Goal: Browse casually: Explore the website without a specific task or goal

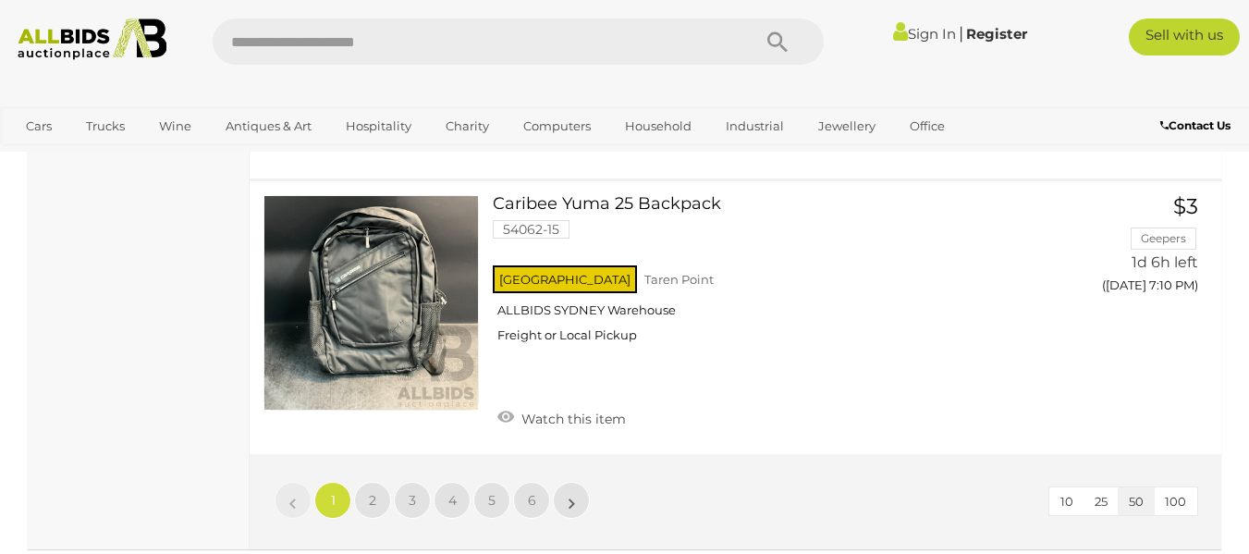
scroll to position [14532, 0]
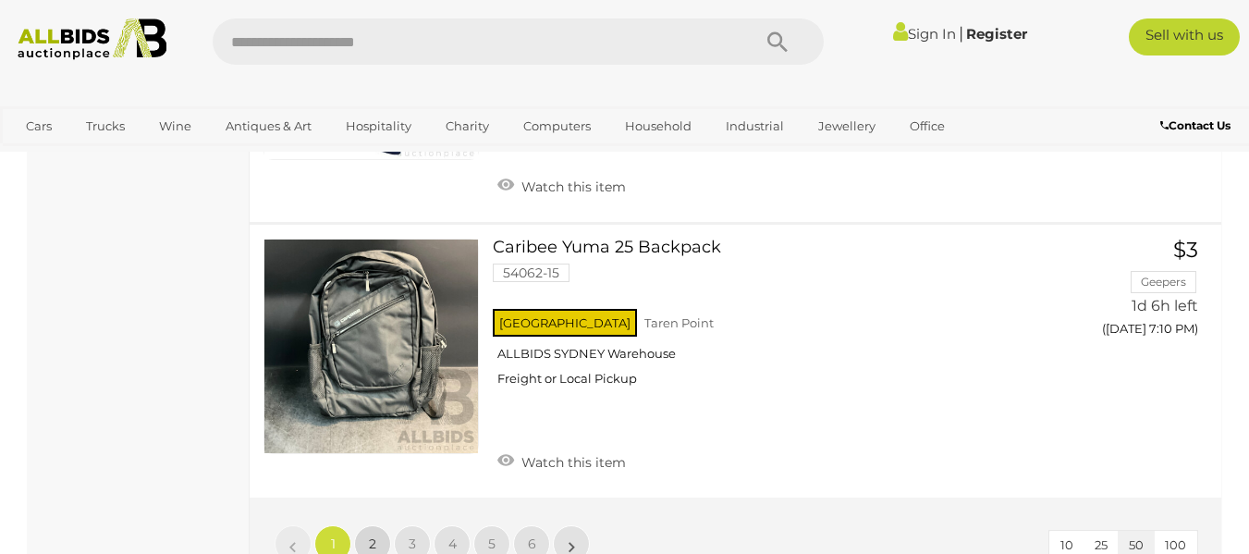
click at [370, 535] on span "2" at bounding box center [372, 543] width 7 height 17
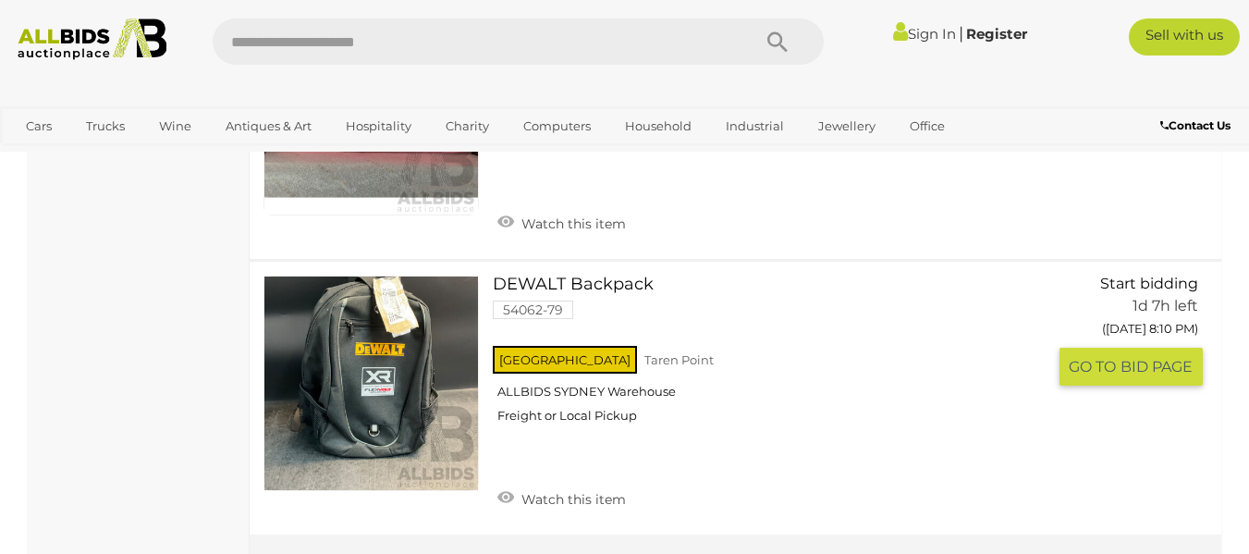
scroll to position [14004, 0]
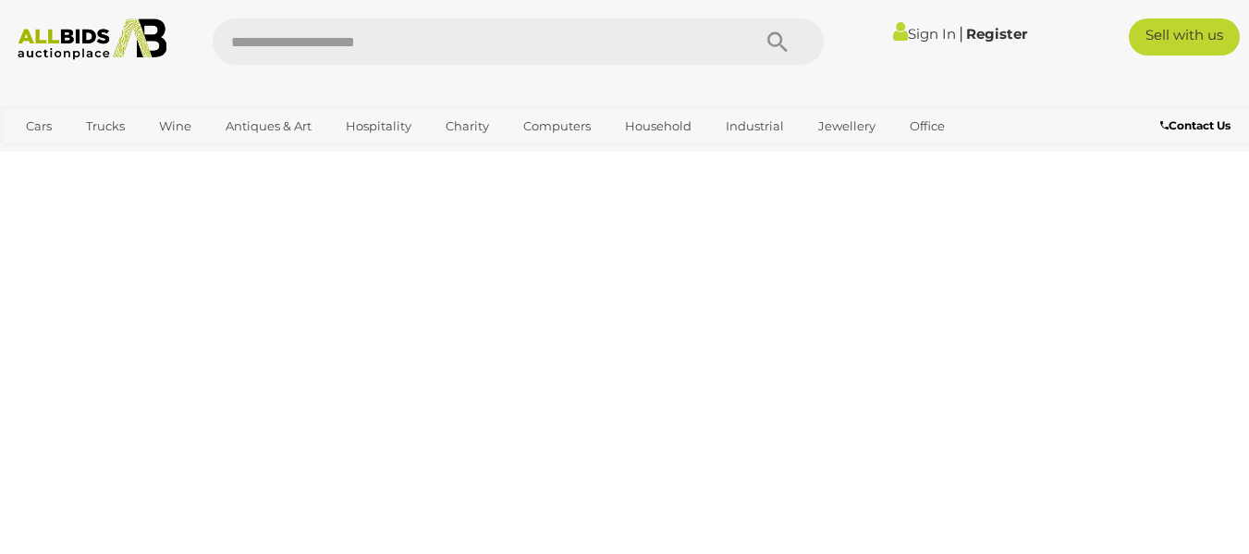
scroll to position [249, 0]
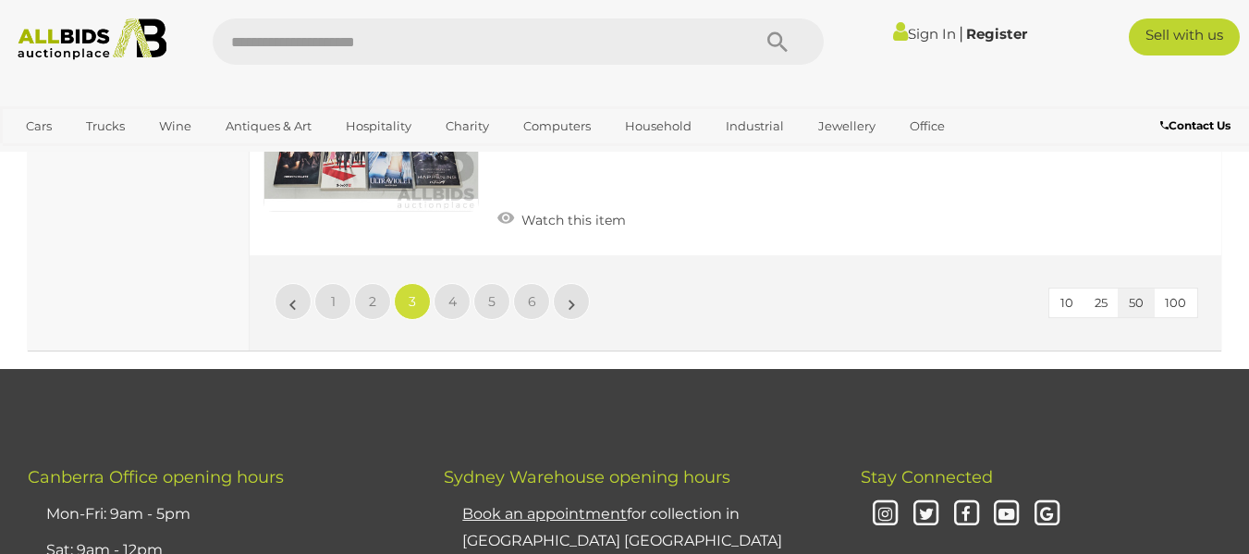
scroll to position [14226, 0]
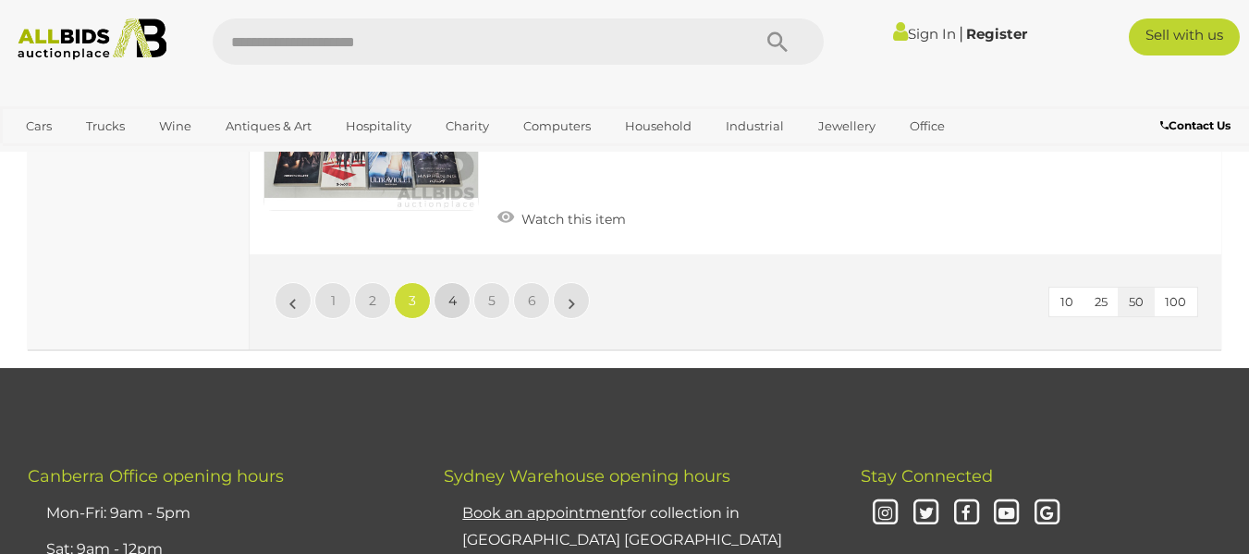
click at [455, 292] on span "4" at bounding box center [452, 300] width 8 height 17
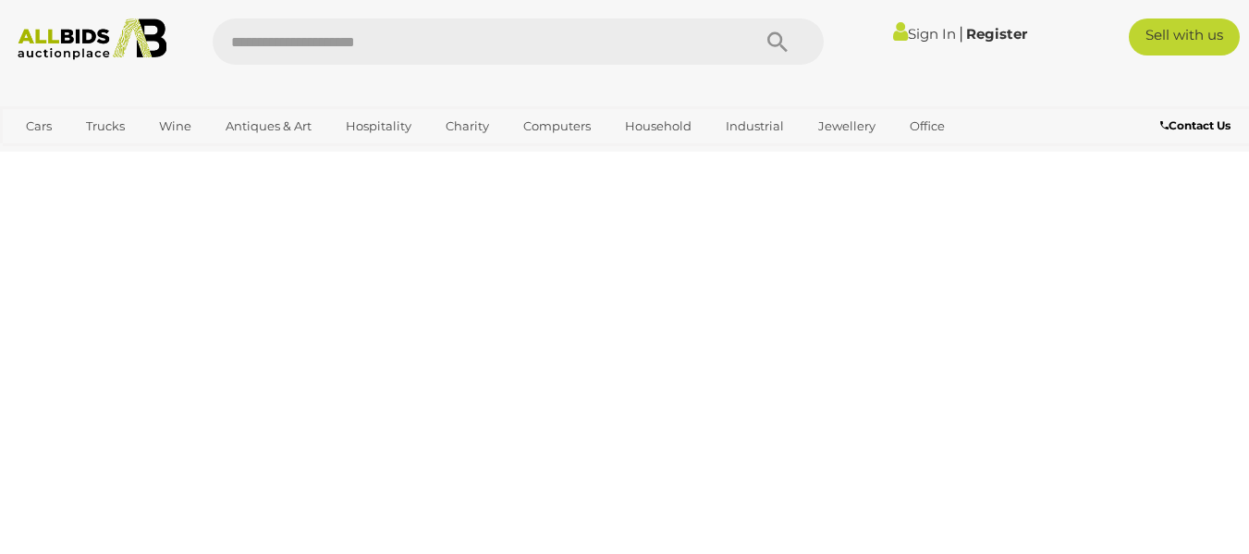
scroll to position [249, 0]
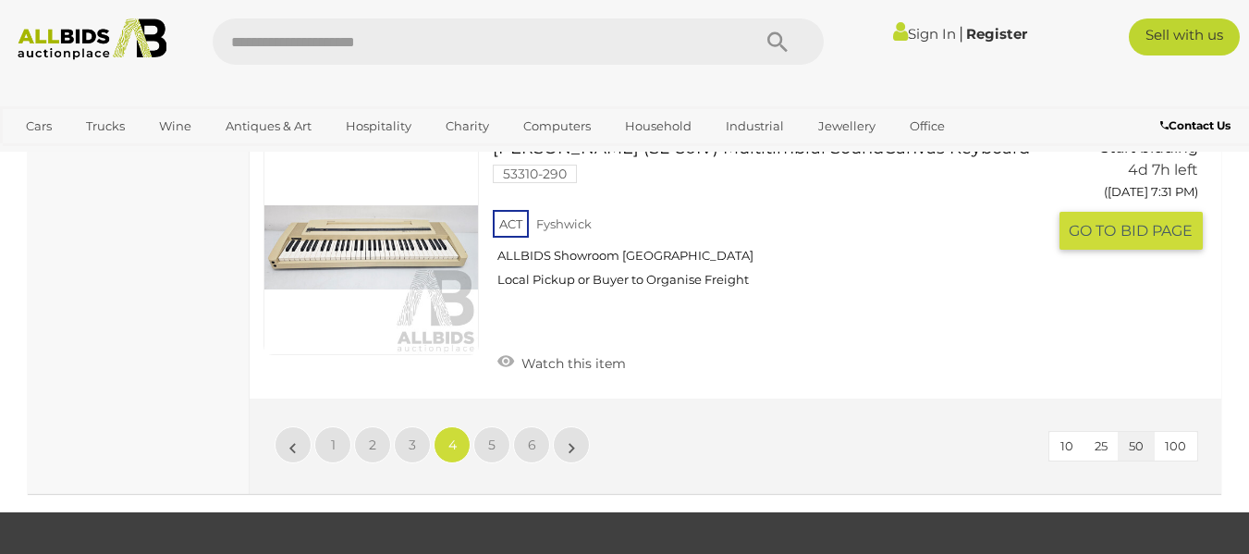
scroll to position [14004, 0]
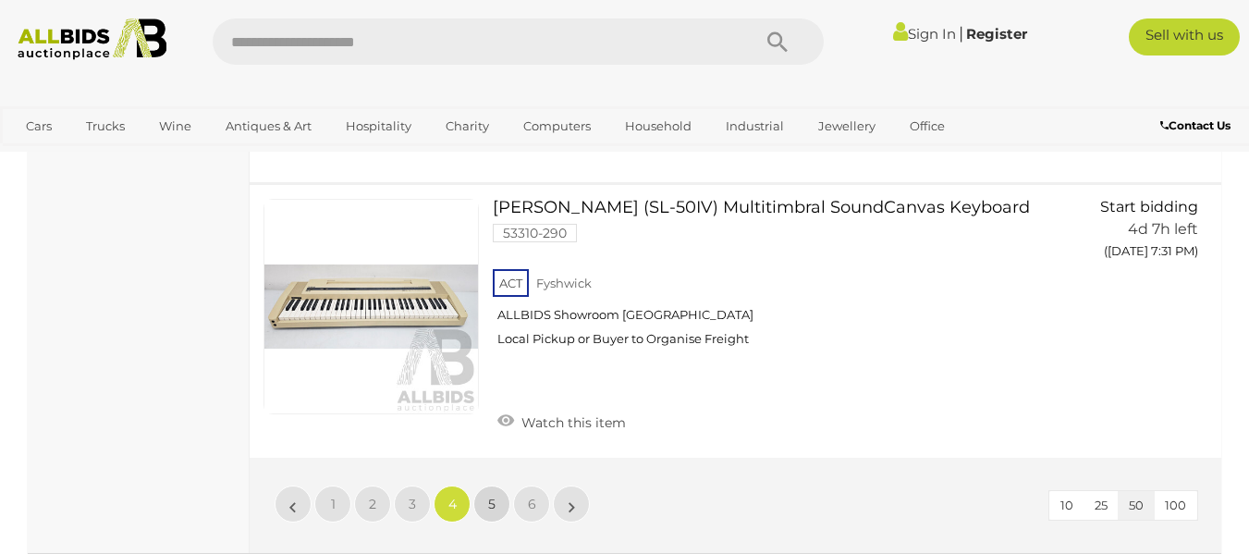
click at [497, 485] on link "5" at bounding box center [491, 503] width 37 height 37
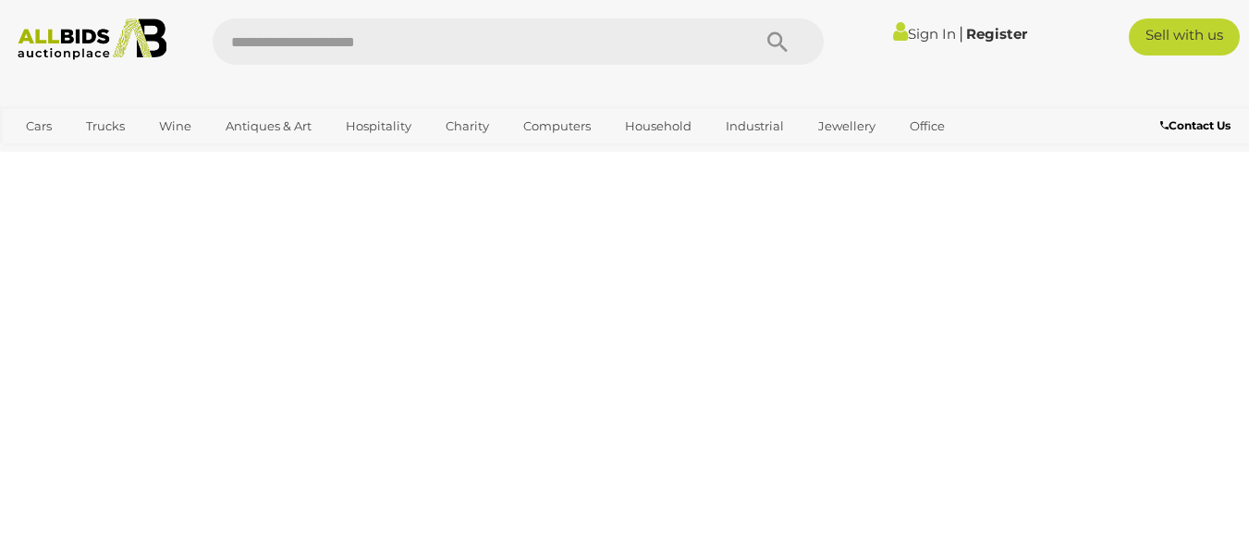
scroll to position [249, 0]
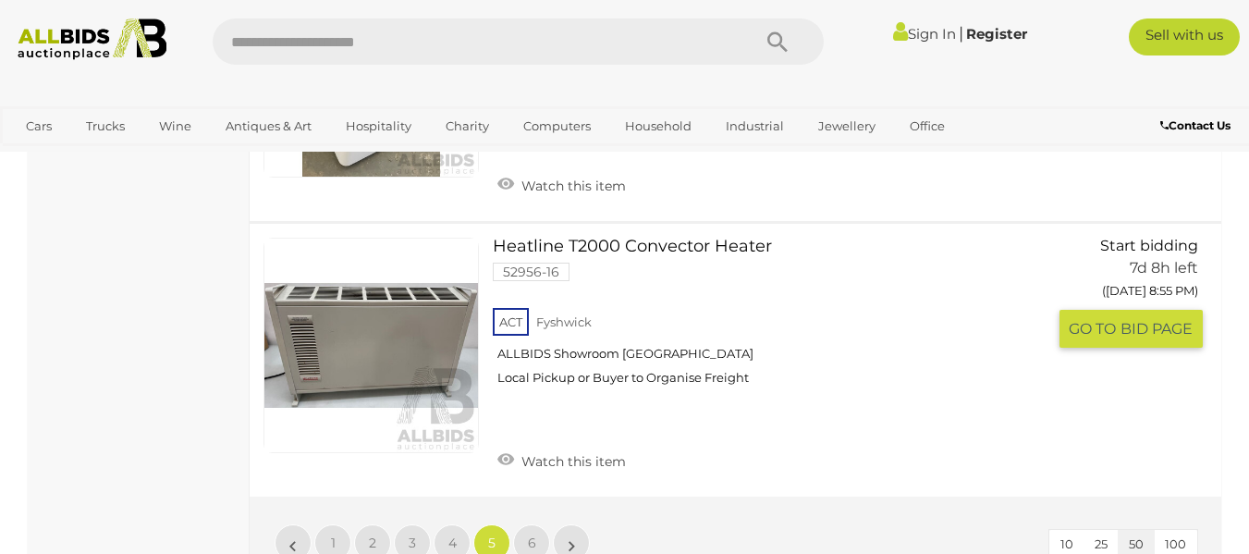
scroll to position [14041, 0]
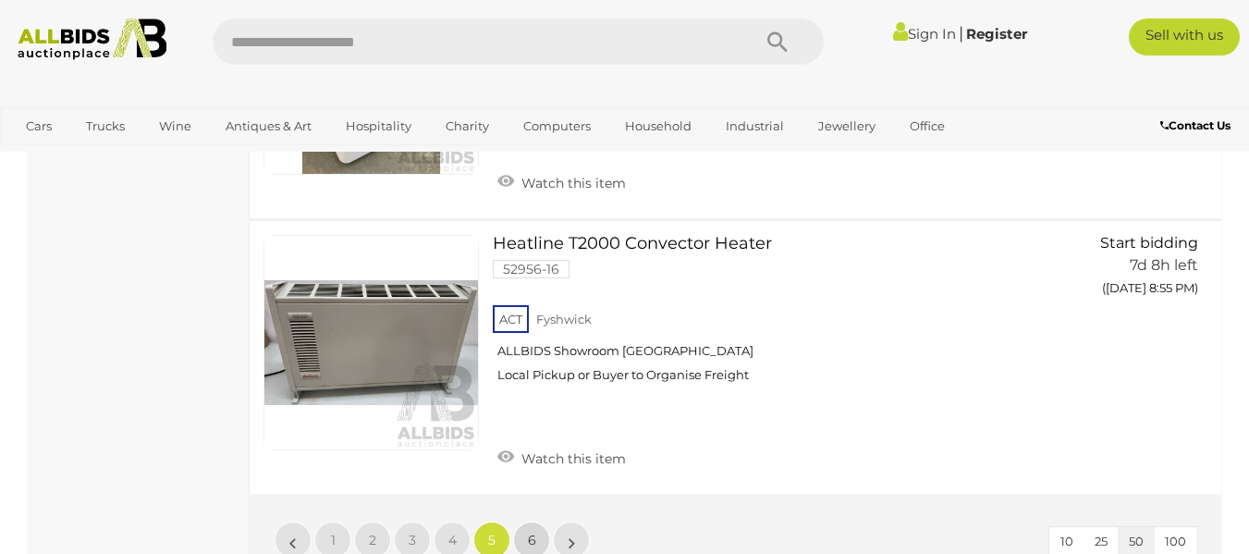
click at [528, 532] on span "6" at bounding box center [532, 540] width 8 height 17
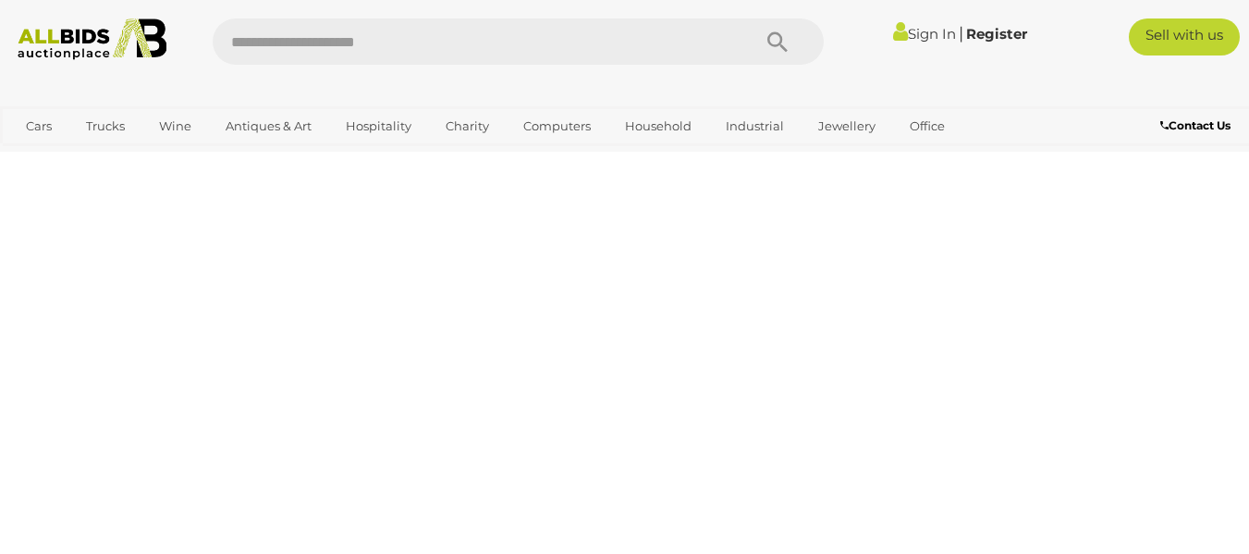
scroll to position [249, 0]
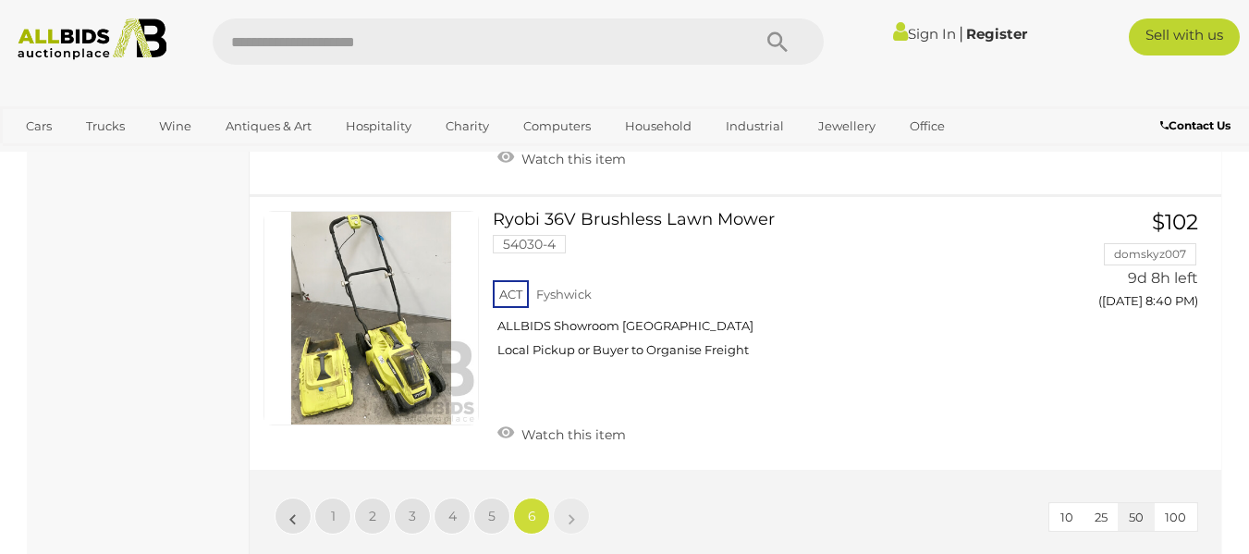
scroll to position [3614, 0]
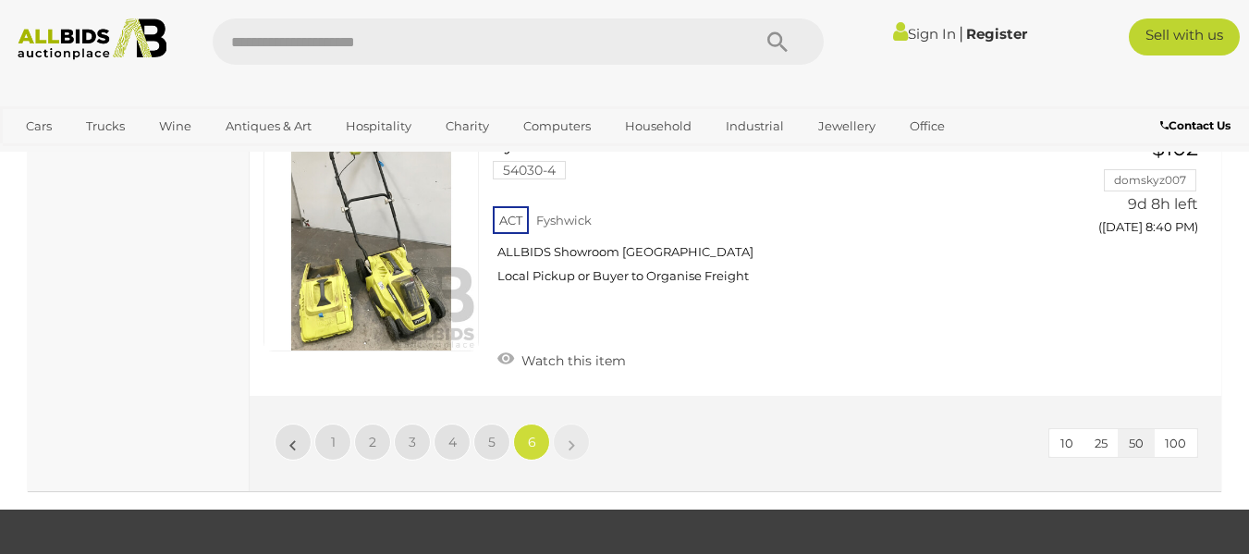
scroll to position [249, 0]
